Goal: Information Seeking & Learning: Learn about a topic

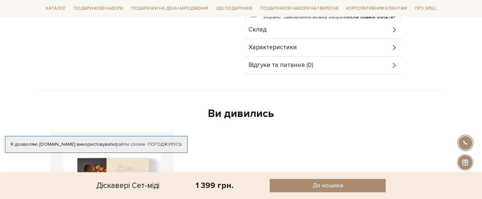
scroll to position [275, 0]
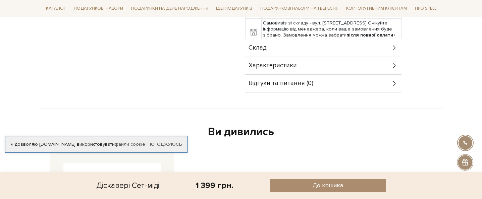
click at [306, 42] on div "Склад" at bounding box center [323, 47] width 156 height 17
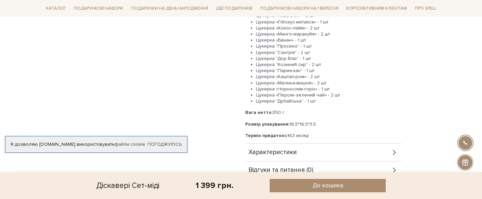
scroll to position [332, 0]
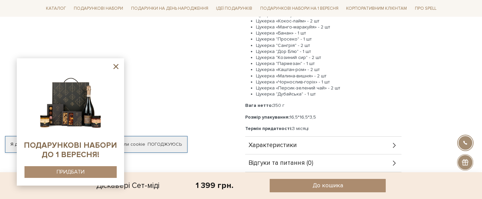
click at [117, 65] on icon at bounding box center [116, 66] width 8 height 8
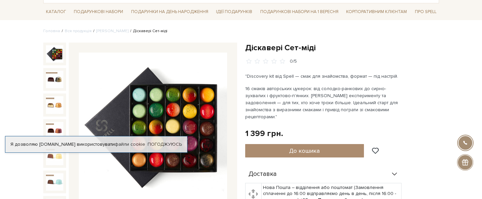
scroll to position [52, 0]
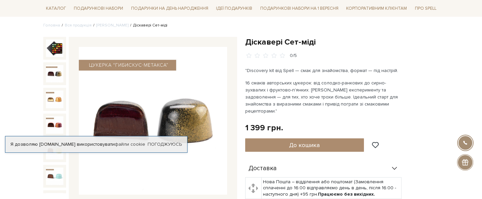
click at [57, 78] on img at bounding box center [54, 73] width 17 height 17
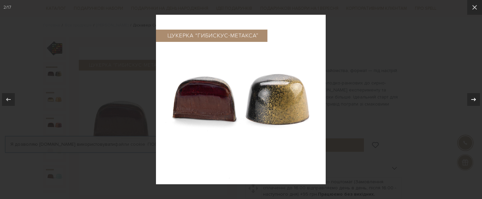
click at [472, 98] on icon at bounding box center [473, 100] width 8 height 8
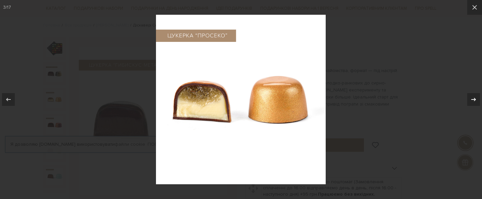
click at [472, 97] on icon at bounding box center [473, 100] width 8 height 8
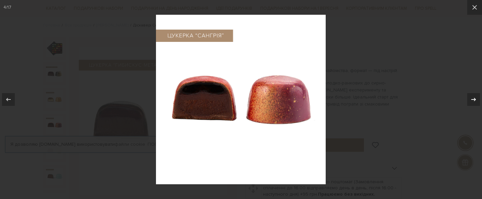
click at [472, 97] on icon at bounding box center [473, 100] width 8 height 8
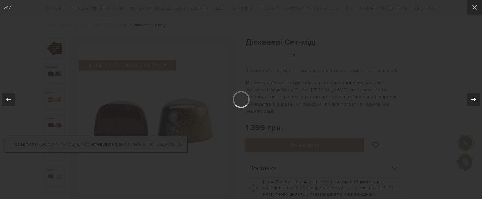
click at [472, 97] on icon at bounding box center [473, 100] width 8 height 8
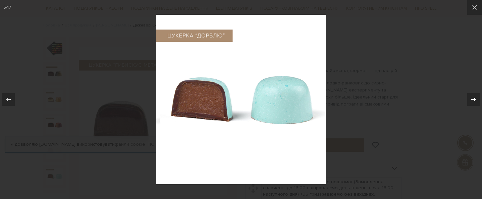
click at [468, 96] on div at bounding box center [473, 99] width 13 height 13
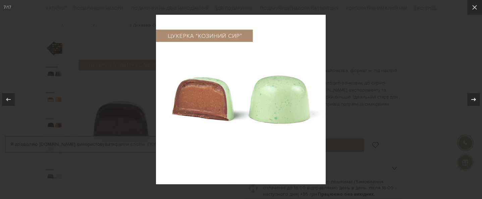
click at [469, 98] on div at bounding box center [473, 99] width 13 height 13
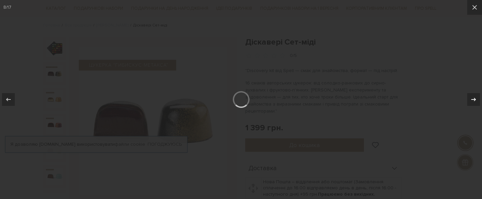
click at [469, 98] on div at bounding box center [473, 99] width 13 height 13
click at [470, 13] on button at bounding box center [474, 7] width 15 height 15
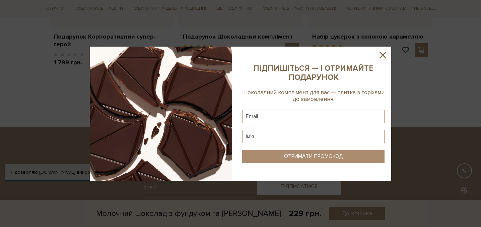
click at [385, 53] on icon at bounding box center [383, 55] width 7 height 7
